Goal: Navigation & Orientation: Find specific page/section

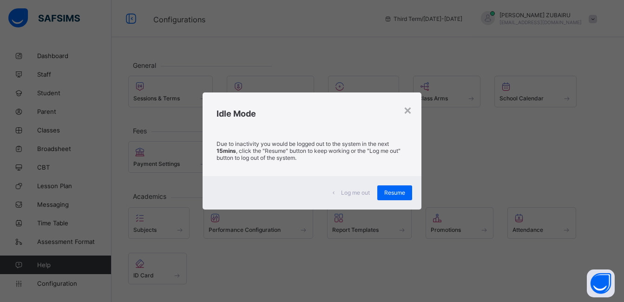
scroll to position [62, 0]
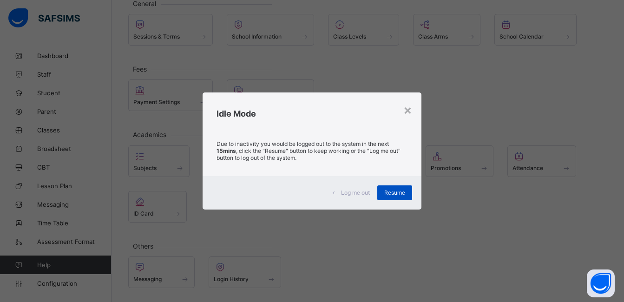
click at [394, 193] on span "Resume" at bounding box center [394, 192] width 21 height 7
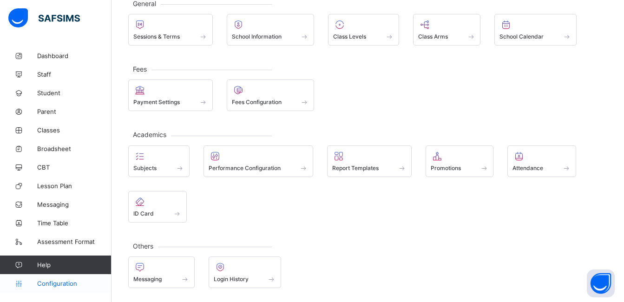
click at [54, 283] on span "Configuration" at bounding box center [74, 283] width 74 height 7
click at [49, 284] on span "Configuration" at bounding box center [74, 283] width 74 height 7
click at [62, 282] on span "Configuration" at bounding box center [74, 283] width 74 height 7
click at [51, 284] on span "Configuration" at bounding box center [74, 283] width 74 height 7
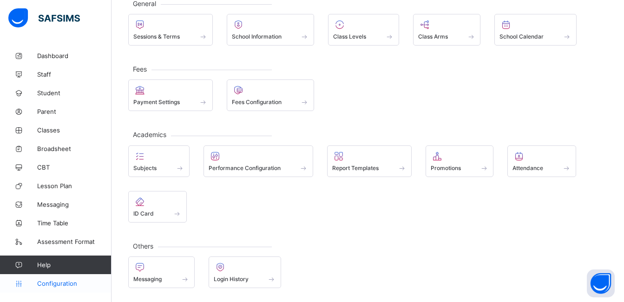
click at [52, 286] on span "Configuration" at bounding box center [74, 283] width 74 height 7
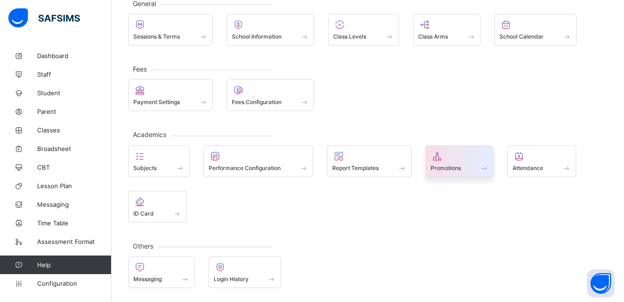
click at [459, 169] on span "Promotions" at bounding box center [446, 167] width 30 height 7
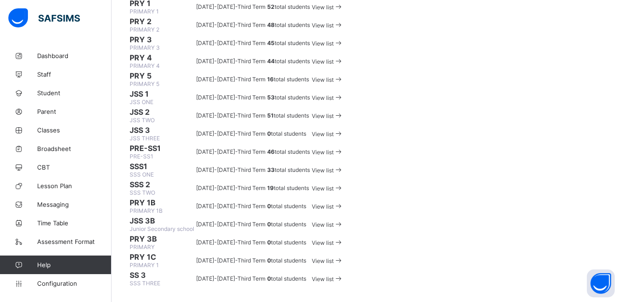
scroll to position [497, 0]
click at [47, 54] on span "Dashboard" at bounding box center [74, 55] width 74 height 7
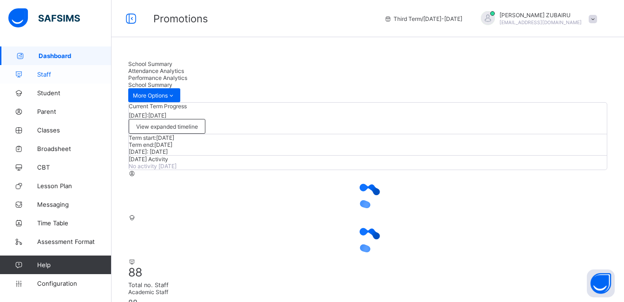
click at [43, 73] on span "Staff" at bounding box center [74, 74] width 74 height 7
